Goal: Task Accomplishment & Management: Manage account settings

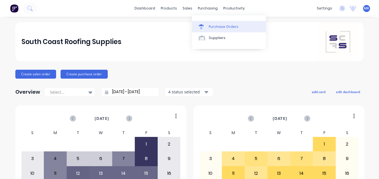
click at [207, 29] on link "Purchase Orders" at bounding box center [229, 26] width 74 height 11
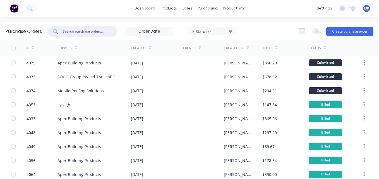
click at [98, 30] on input "text" at bounding box center [85, 32] width 46 height 6
type input "4073"
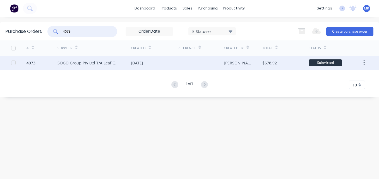
click at [131, 62] on div "[DATE]" at bounding box center [137, 63] width 12 height 6
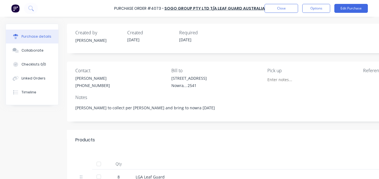
click at [100, 167] on div at bounding box center [98, 163] width 11 height 11
click at [314, 8] on button "Options" at bounding box center [316, 8] width 28 height 9
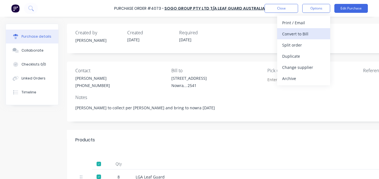
click at [312, 30] on div "Convert to Bill" at bounding box center [303, 34] width 43 height 8
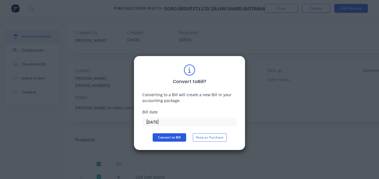
click at [174, 137] on button "Convert to Bill" at bounding box center [169, 137] width 33 height 8
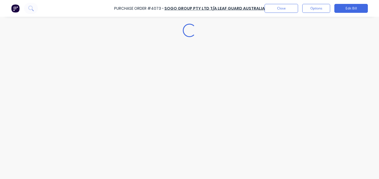
type textarea "x"
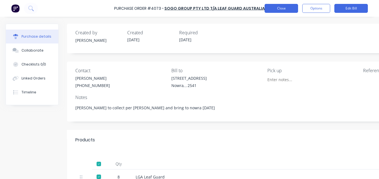
click at [269, 8] on button "Close" at bounding box center [281, 8] width 33 height 9
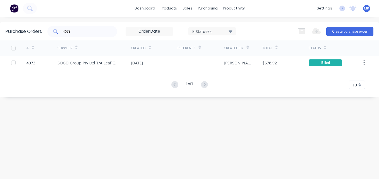
click at [76, 28] on div "4073" at bounding box center [82, 31] width 70 height 11
type input "4"
type input "mobile"
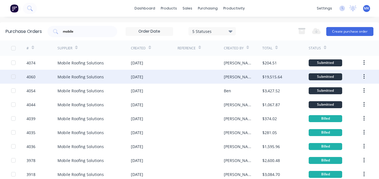
click at [96, 77] on div "Mobile Roofing Solutions" at bounding box center [80, 77] width 46 height 6
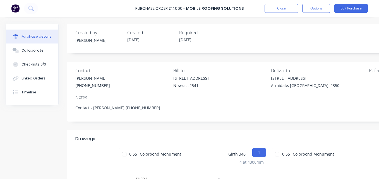
click at [308, 13] on div "Purchase Order #4060 - Mobile Roofing Solutions Close Options Edit Purchase" at bounding box center [189, 8] width 379 height 17
click at [307, 11] on button "Options" at bounding box center [316, 8] width 28 height 9
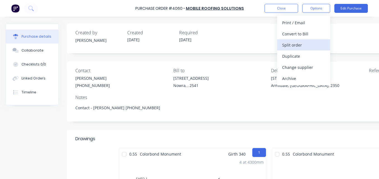
click at [297, 48] on div "Split order" at bounding box center [303, 45] width 43 height 8
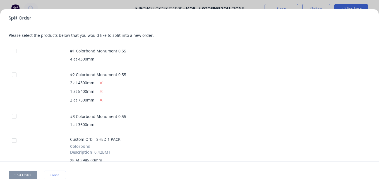
click at [297, 48] on div "#1 Colorbond Monument 0.55 4 at 4300mm" at bounding box center [220, 54] width 300 height 15
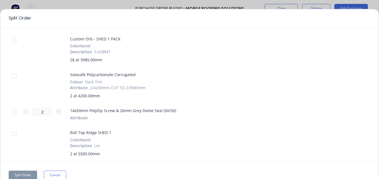
scroll to position [101, 0]
click at [15, 75] on div at bounding box center [14, 75] width 11 height 11
click at [15, 115] on div at bounding box center [14, 111] width 11 height 11
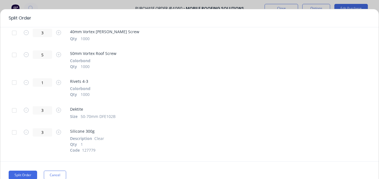
scroll to position [583, 0]
click at [14, 112] on div at bounding box center [14, 110] width 11 height 11
click at [16, 132] on div at bounding box center [14, 132] width 11 height 11
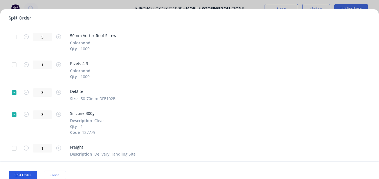
click at [25, 175] on button "Split Order" at bounding box center [23, 175] width 28 height 9
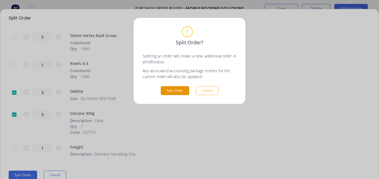
click at [173, 90] on button "Split Order" at bounding box center [175, 90] width 28 height 9
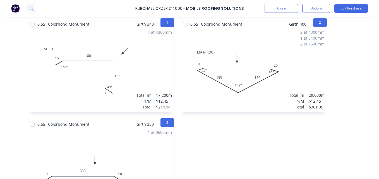
scroll to position [97, 96]
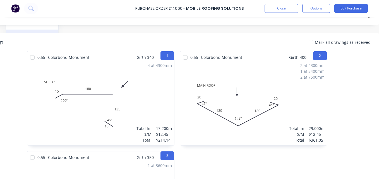
click at [309, 41] on div at bounding box center [310, 42] width 11 height 11
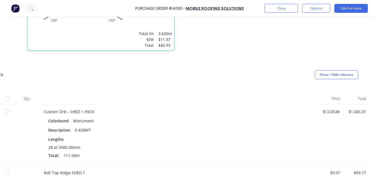
scroll to position [292, 65]
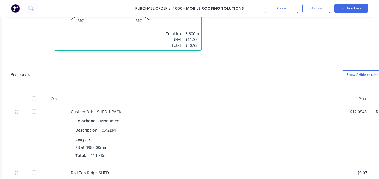
click at [39, 100] on div at bounding box center [33, 98] width 11 height 11
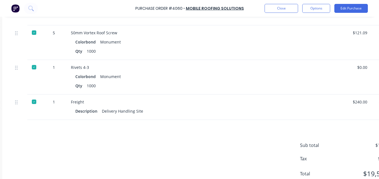
scroll to position [960, 65]
click at [320, 4] on div "Purchase Order #4060 - Mobile Roofing Solutions Close Options Edit Purchase" at bounding box center [189, 8] width 379 height 17
click at [320, 8] on button "Options" at bounding box center [316, 8] width 28 height 9
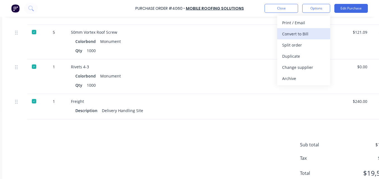
click at [294, 34] on div "Convert to Bill" at bounding box center [303, 34] width 43 height 8
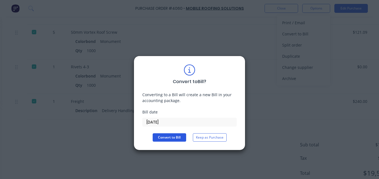
click at [173, 138] on button "Convert to Bill" at bounding box center [169, 137] width 33 height 8
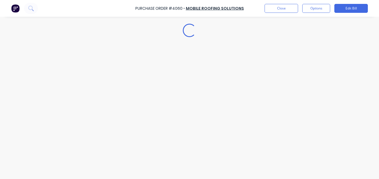
type textarea "x"
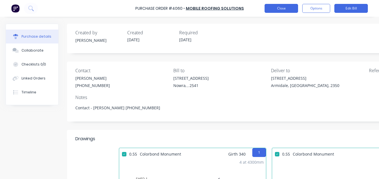
click at [282, 8] on button "Close" at bounding box center [281, 8] width 33 height 9
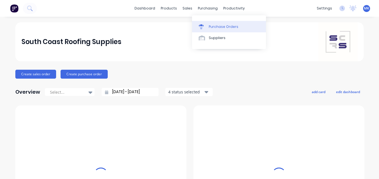
click at [211, 28] on div "Purchase Orders" at bounding box center [224, 26] width 30 height 5
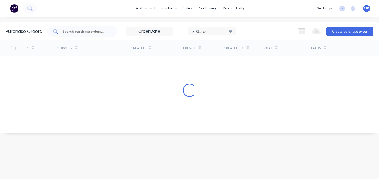
click at [102, 30] on input "text" at bounding box center [85, 32] width 46 height 6
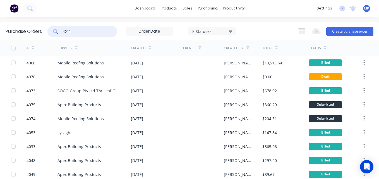
type input "4044"
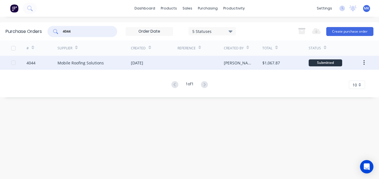
click at [182, 67] on div at bounding box center [200, 63] width 46 height 14
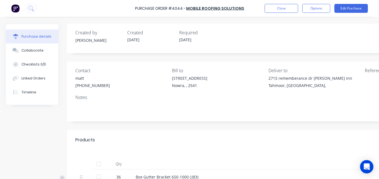
click at [102, 164] on div at bounding box center [98, 163] width 11 height 11
click at [321, 10] on button "Options" at bounding box center [316, 8] width 28 height 9
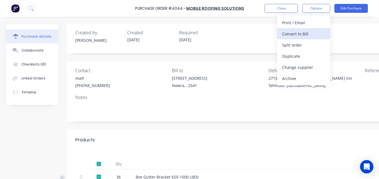
click at [316, 34] on div "Convert to Bill" at bounding box center [303, 34] width 43 height 8
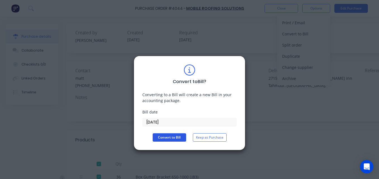
click at [165, 135] on button "Convert to Bill" at bounding box center [169, 137] width 33 height 8
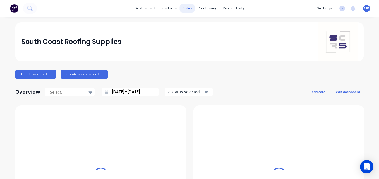
click at [182, 11] on div "sales" at bounding box center [187, 8] width 15 height 8
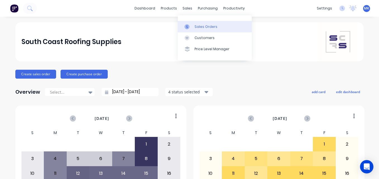
click at [192, 24] on link "Sales Orders" at bounding box center [215, 26] width 74 height 11
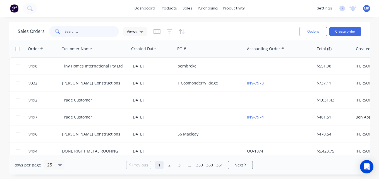
click at [82, 35] on input "text" at bounding box center [92, 31] width 54 height 11
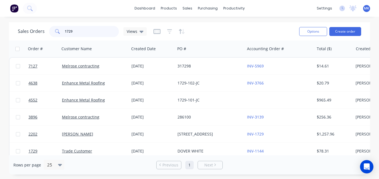
click at [97, 28] on input "1729" at bounding box center [92, 31] width 54 height 11
type input "h & s"
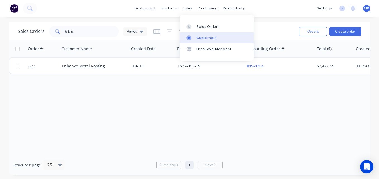
click at [199, 37] on div "Customers" at bounding box center [206, 37] width 20 height 5
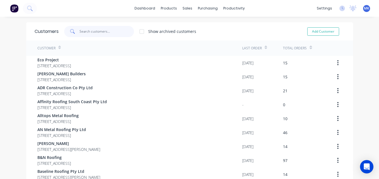
click at [96, 33] on input "text" at bounding box center [107, 31] width 54 height 11
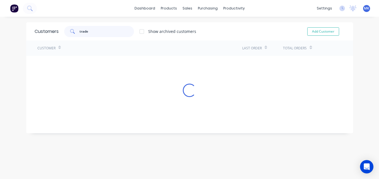
type input "trade"
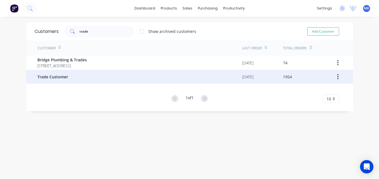
click at [87, 79] on div "Trade Customer" at bounding box center [139, 77] width 205 height 14
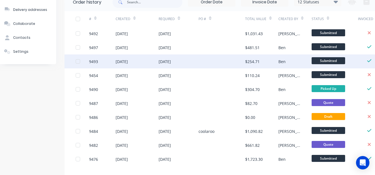
scroll to position [81, 8]
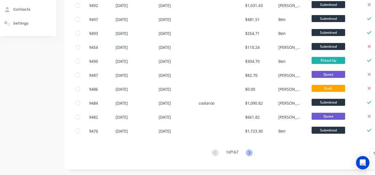
click at [250, 152] on icon at bounding box center [249, 152] width 7 height 7
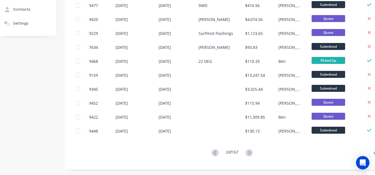
click at [247, 148] on div "# Created Required PO # Total Value Created By Status Invoiced 9477 [DATE] [DAT…" at bounding box center [231, 70] width 335 height 174
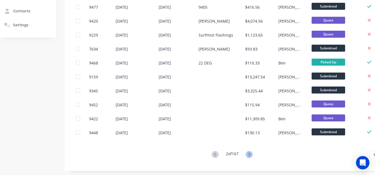
click at [250, 156] on icon at bounding box center [249, 154] width 7 height 7
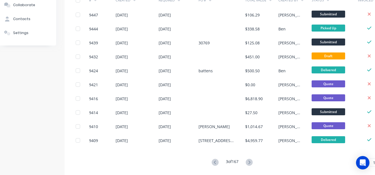
scroll to position [71, 8]
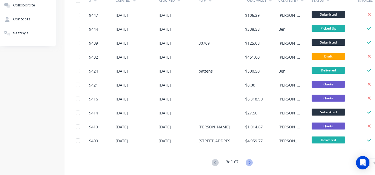
click at [250, 163] on icon at bounding box center [249, 162] width 7 height 7
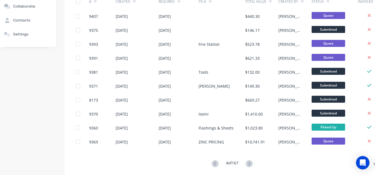
click at [250, 162] on icon at bounding box center [249, 163] width 7 height 7
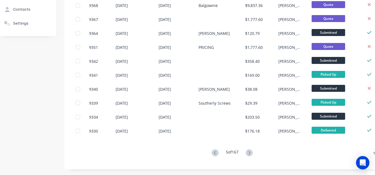
scroll to position [0, 8]
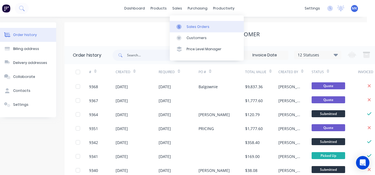
click at [186, 24] on link "Sales Orders" at bounding box center [207, 26] width 74 height 11
